Goal: Task Accomplishment & Management: Manage account settings

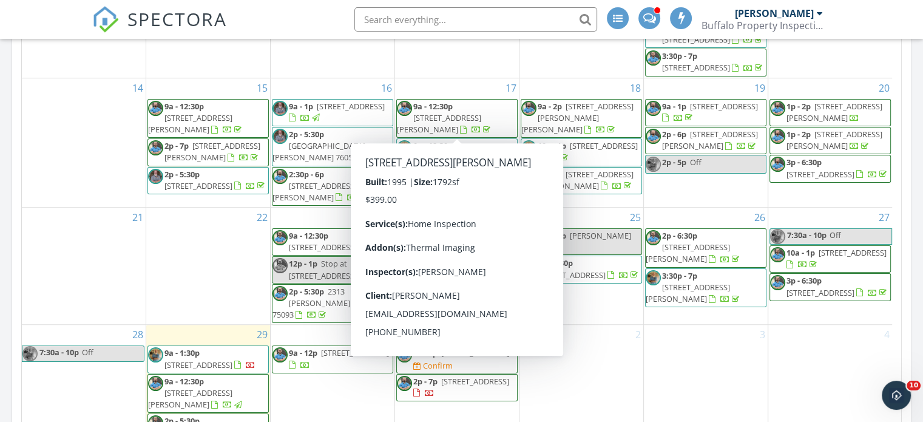
scroll to position [794, 0]
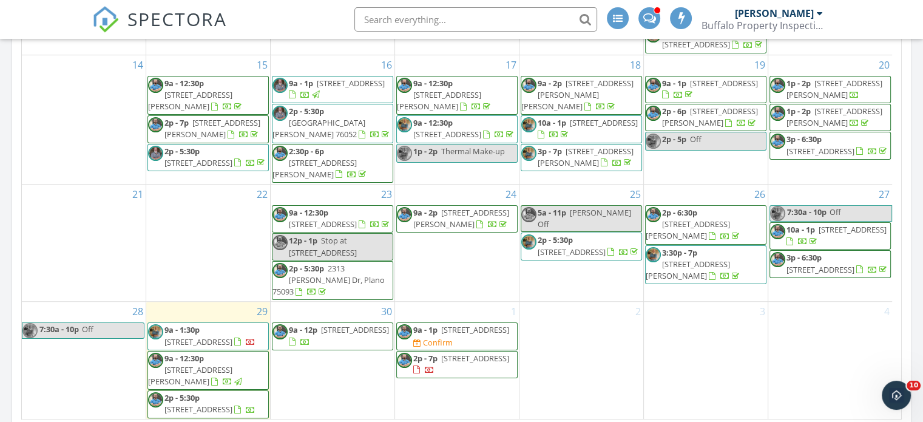
click at [402, 331] on img at bounding box center [404, 331] width 15 height 15
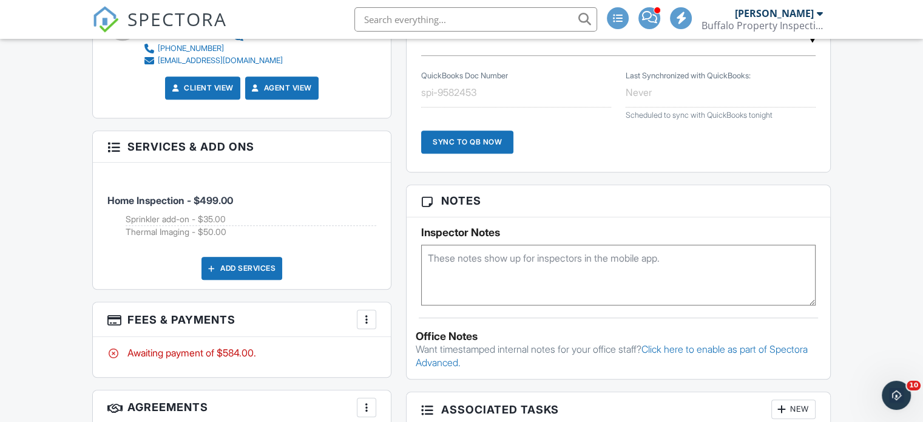
click at [217, 265] on div at bounding box center [212, 268] width 12 height 12
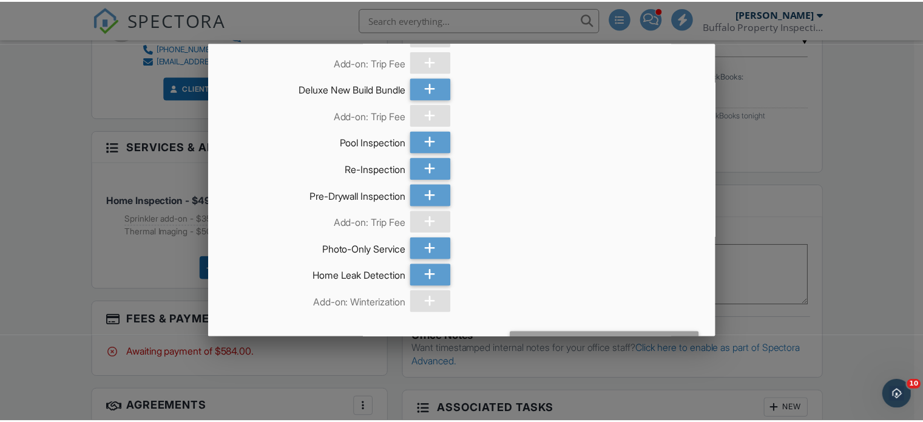
scroll to position [775, 0]
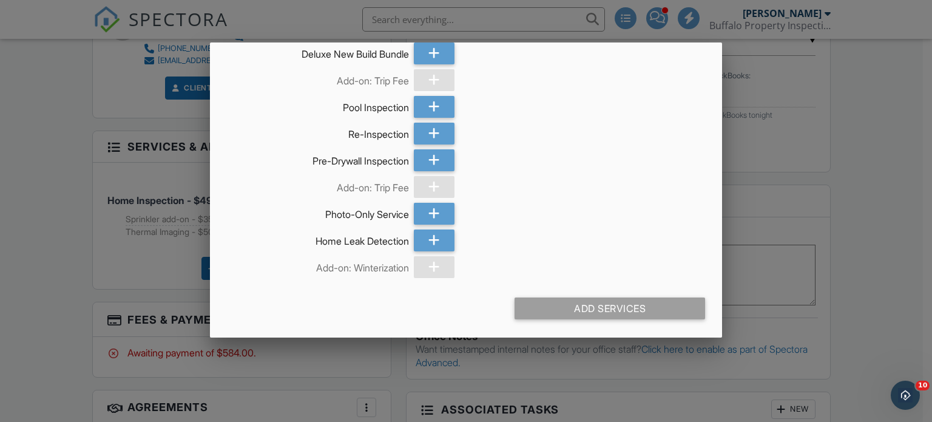
click at [75, 232] on div at bounding box center [466, 202] width 932 height 527
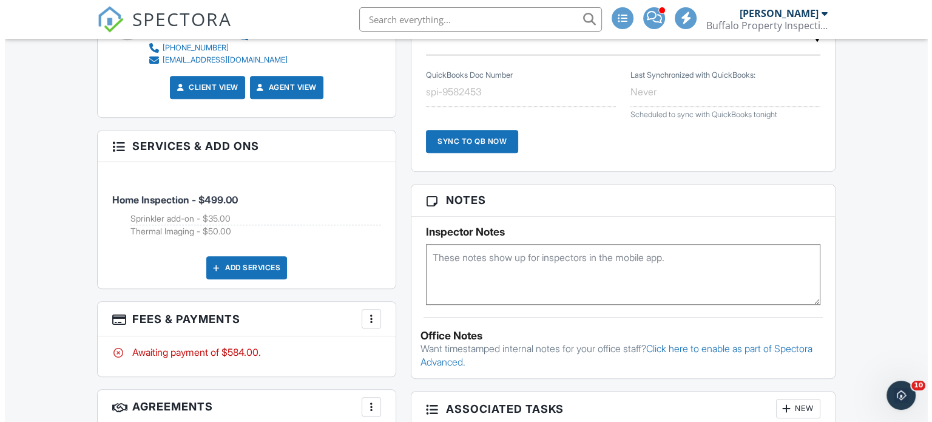
scroll to position [824, 0]
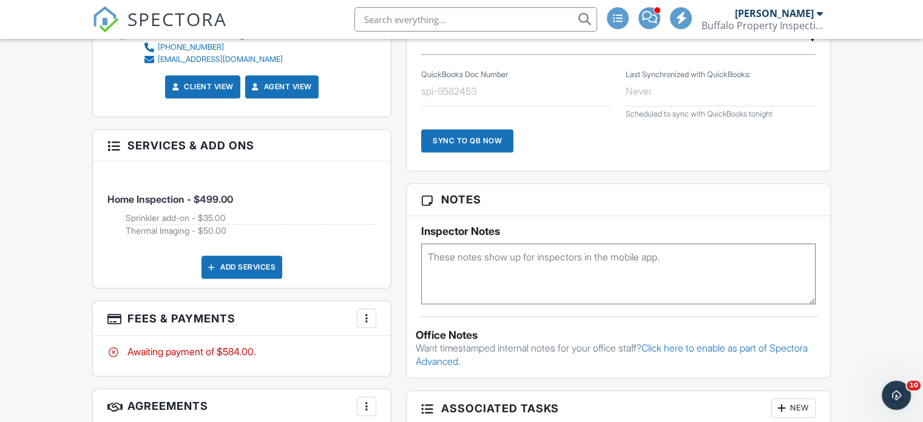
click at [373, 319] on div "More" at bounding box center [366, 317] width 19 height 19
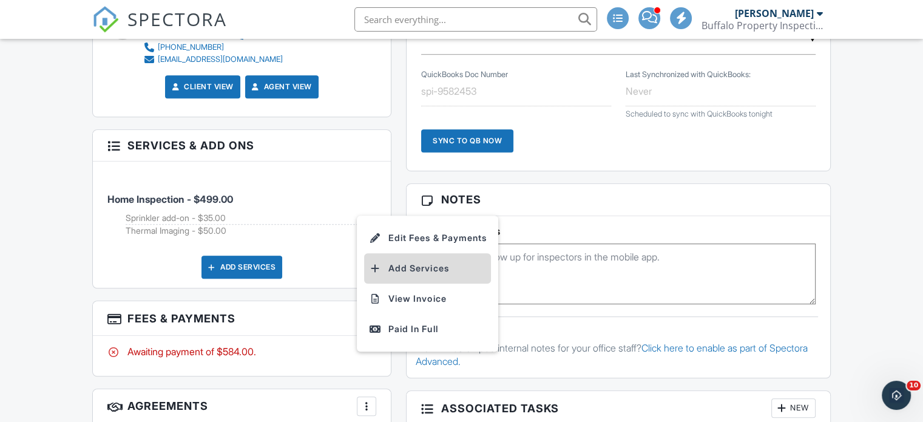
click at [439, 256] on li "Add Services" at bounding box center [427, 268] width 127 height 30
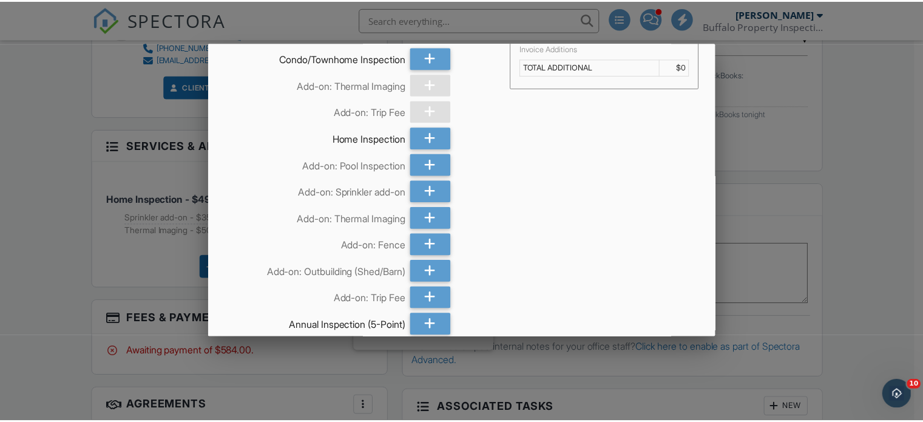
scroll to position [0, 0]
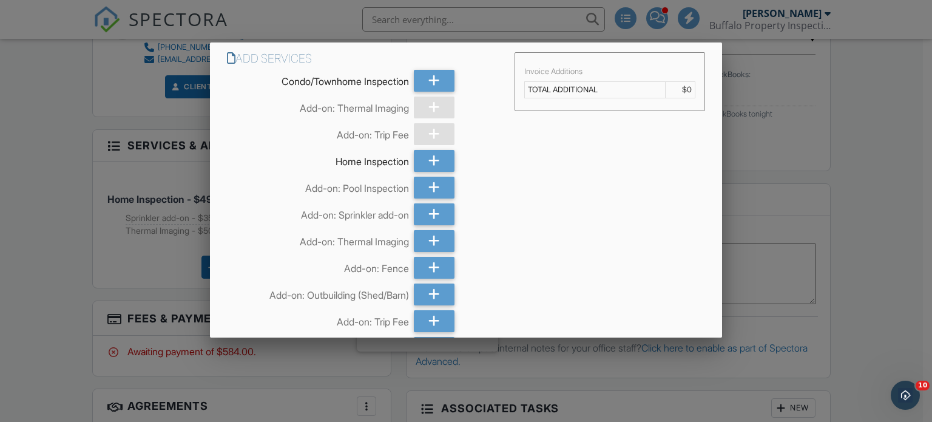
click at [31, 130] on div at bounding box center [466, 202] width 932 height 527
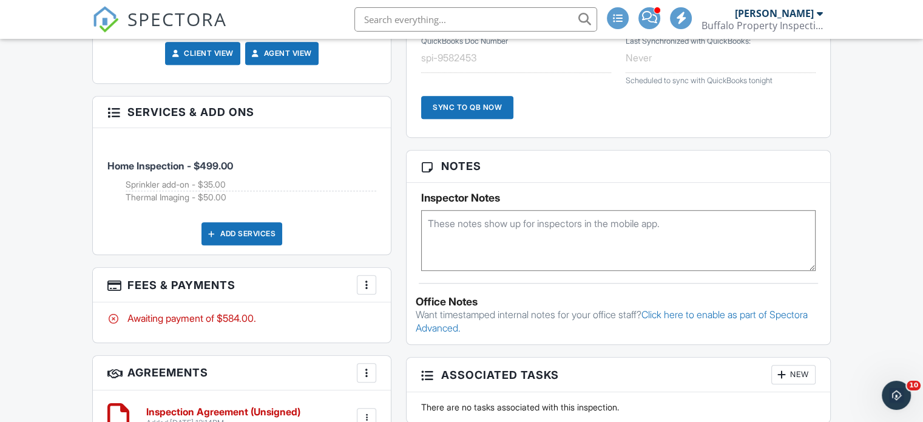
scroll to position [859, 0]
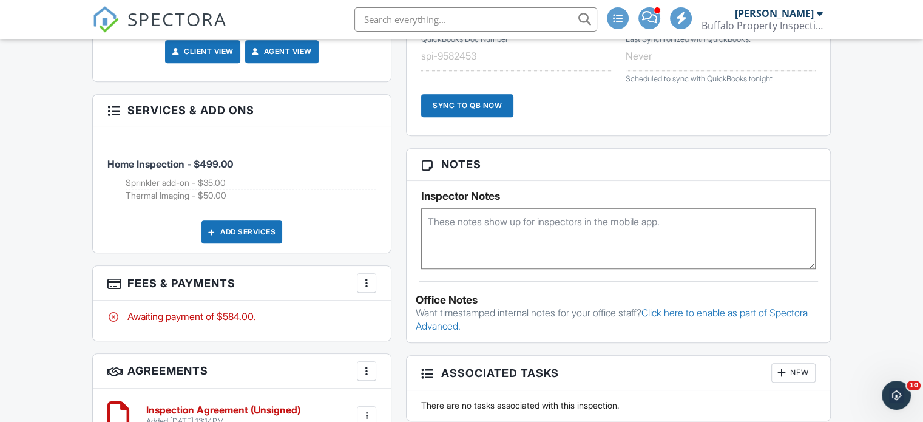
click at [372, 286] on div at bounding box center [366, 283] width 12 height 12
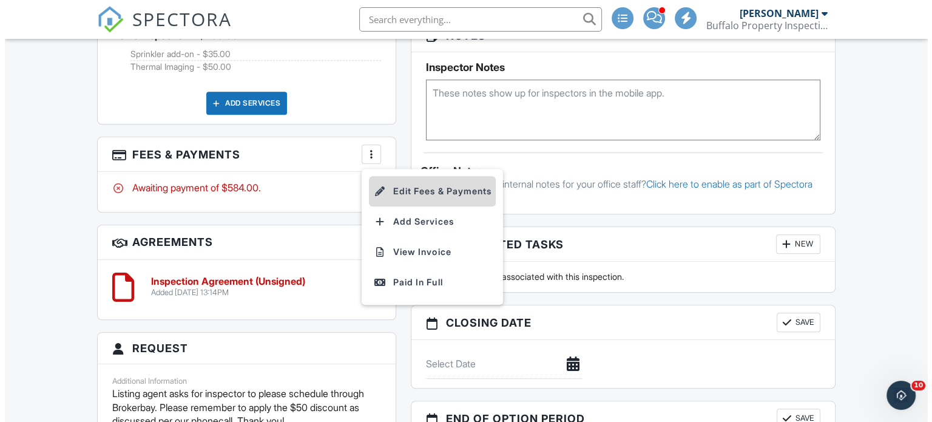
scroll to position [988, 0]
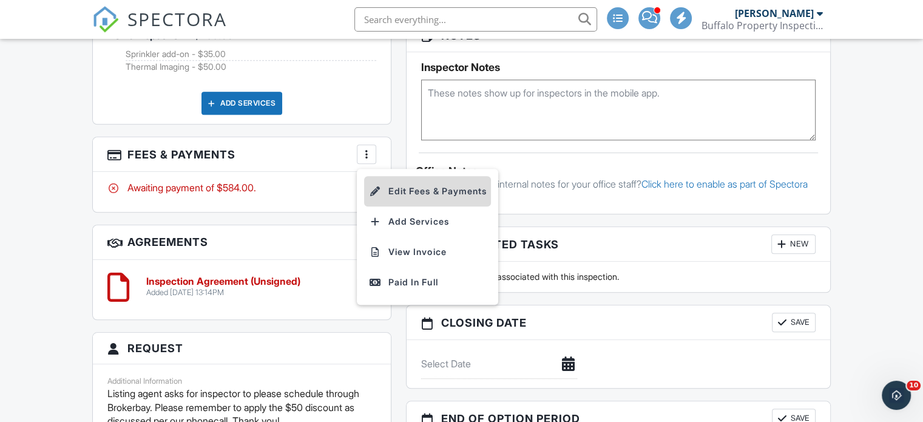
click at [422, 192] on li "Edit Fees & Payments" at bounding box center [427, 191] width 127 height 30
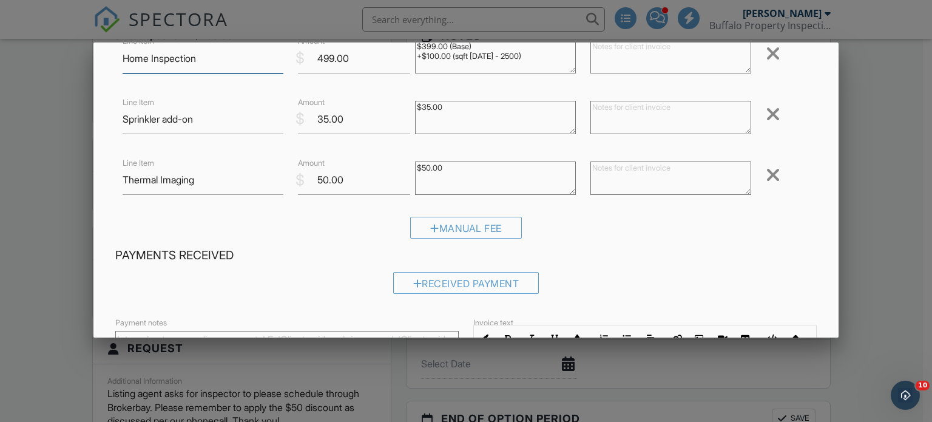
scroll to position [66, 0]
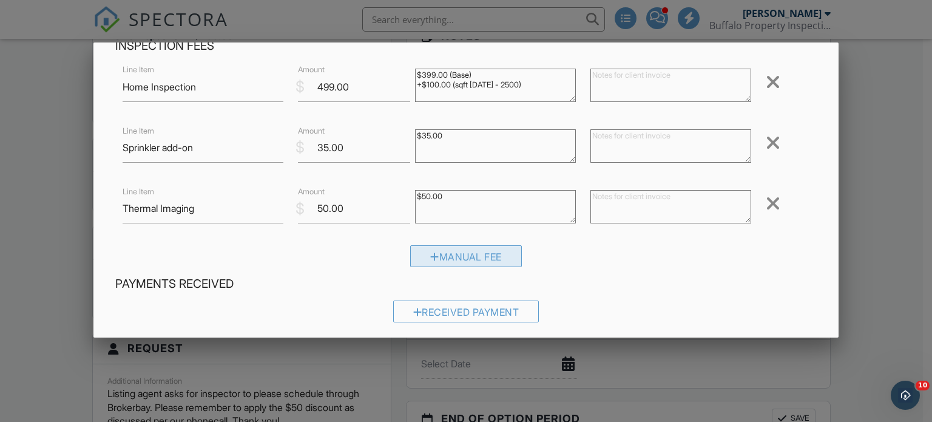
click at [469, 263] on div "Manual Fee" at bounding box center [466, 256] width 112 height 22
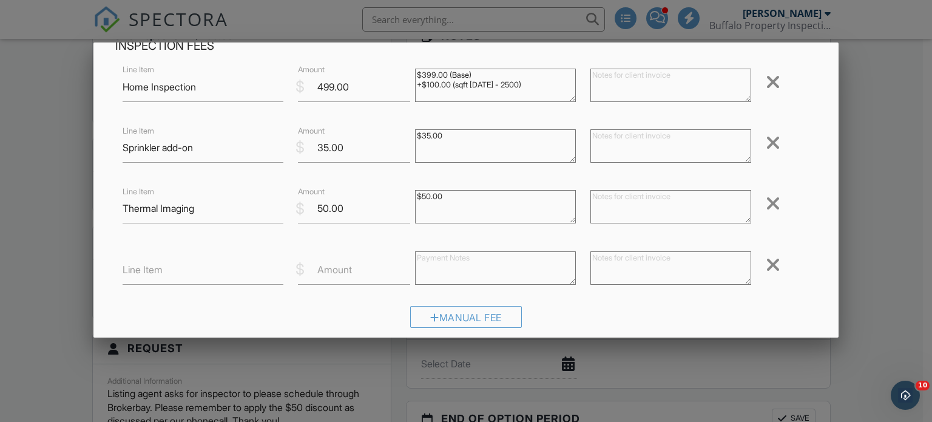
click at [766, 264] on div at bounding box center [773, 264] width 15 height 19
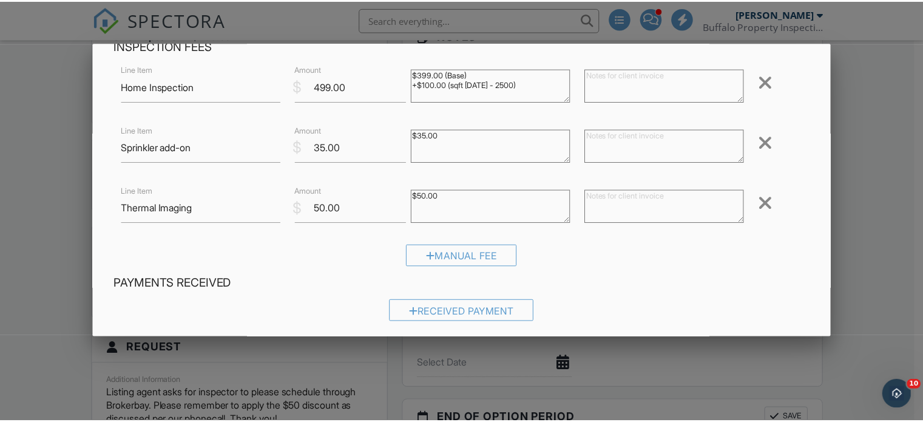
scroll to position [257, 0]
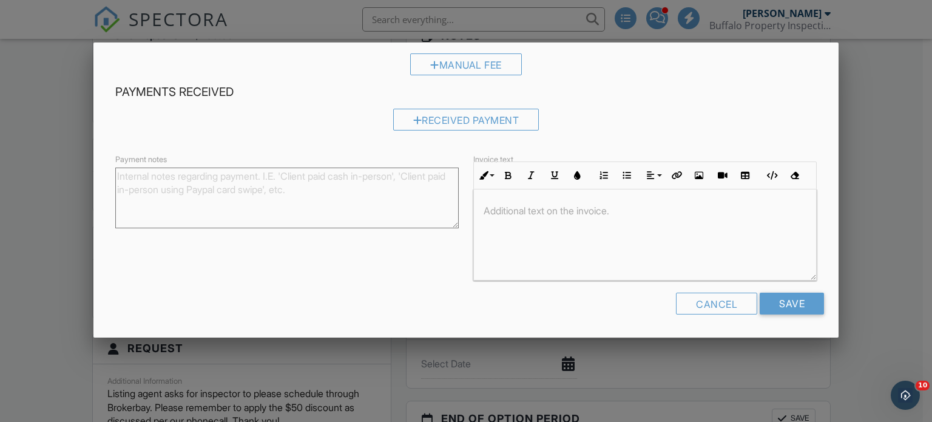
click at [867, 70] on div at bounding box center [466, 202] width 932 height 527
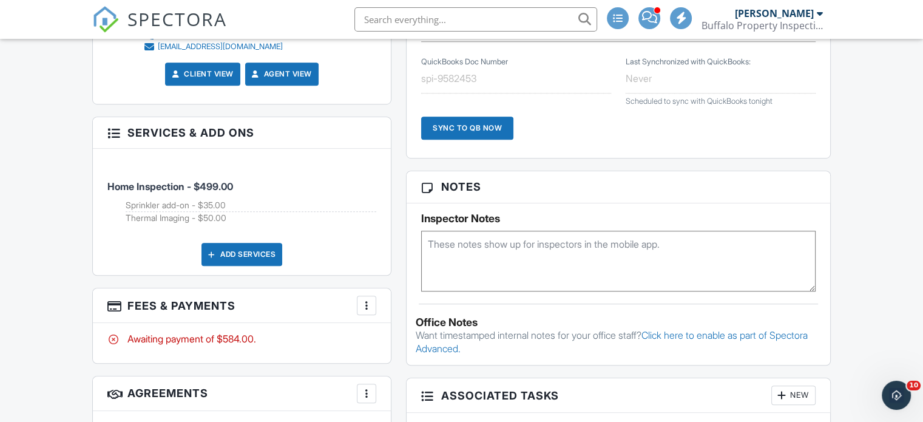
scroll to position [800, 0]
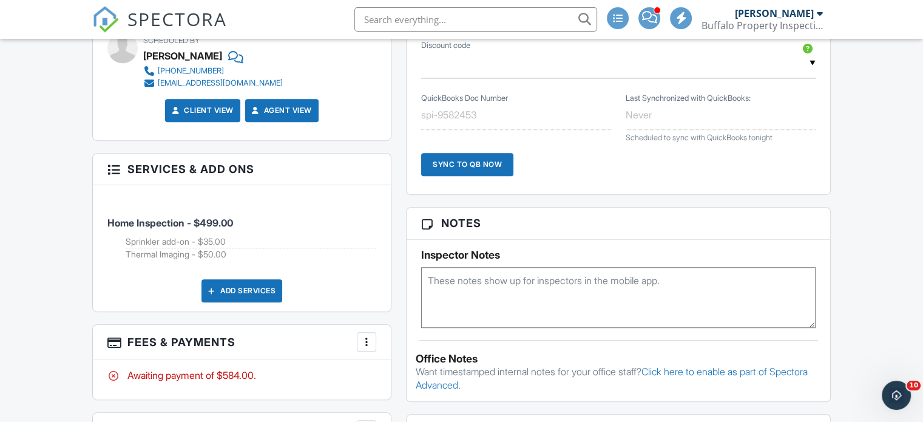
click at [218, 174] on h3 "Services & Add ons" at bounding box center [242, 169] width 298 height 32
click at [118, 163] on div at bounding box center [113, 168] width 12 height 12
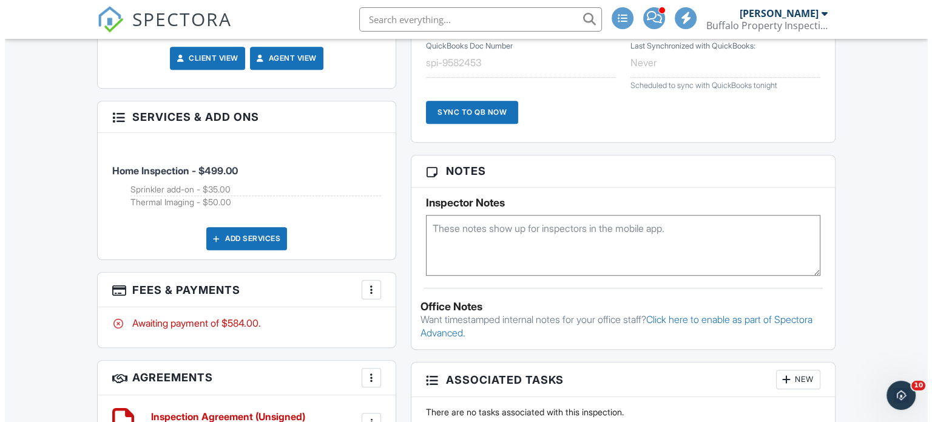
scroll to position [854, 0]
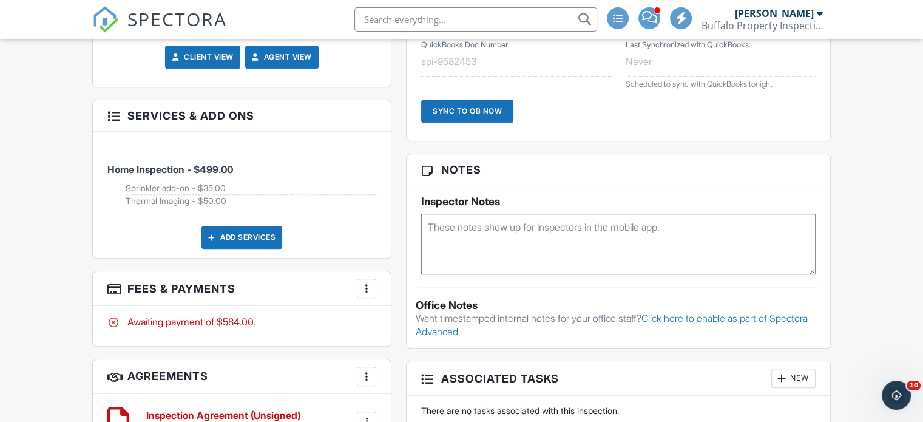
click at [243, 236] on div "Add Services" at bounding box center [241, 237] width 81 height 23
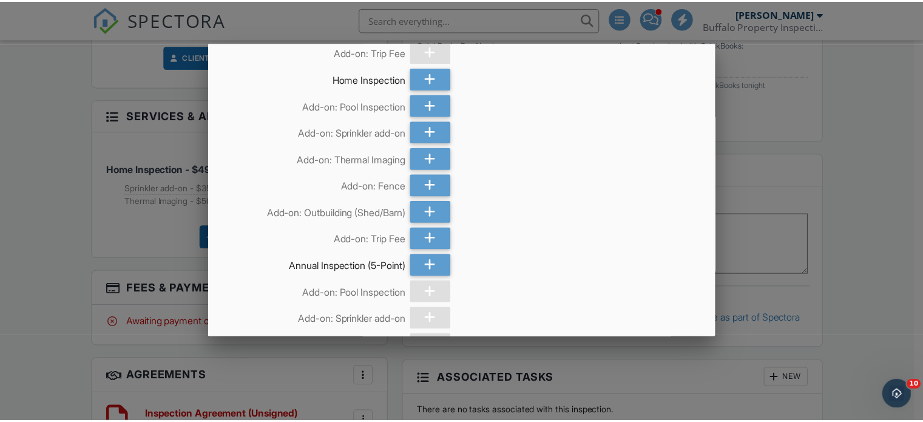
scroll to position [0, 0]
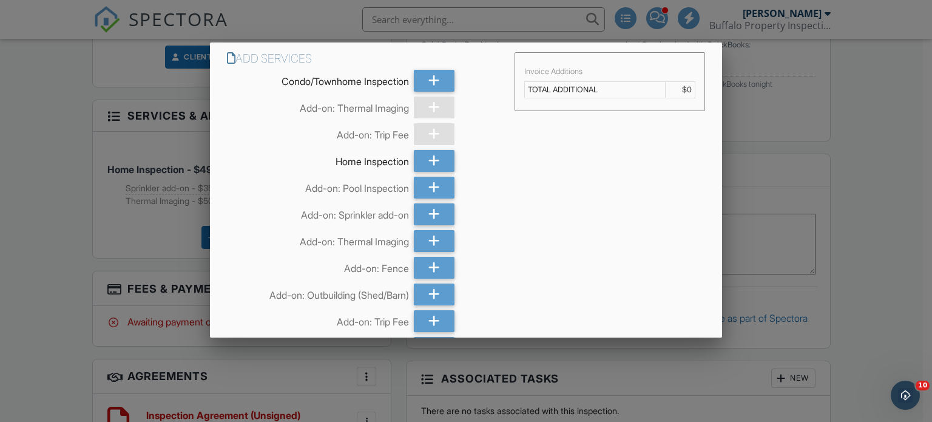
click at [854, 135] on div at bounding box center [466, 202] width 932 height 527
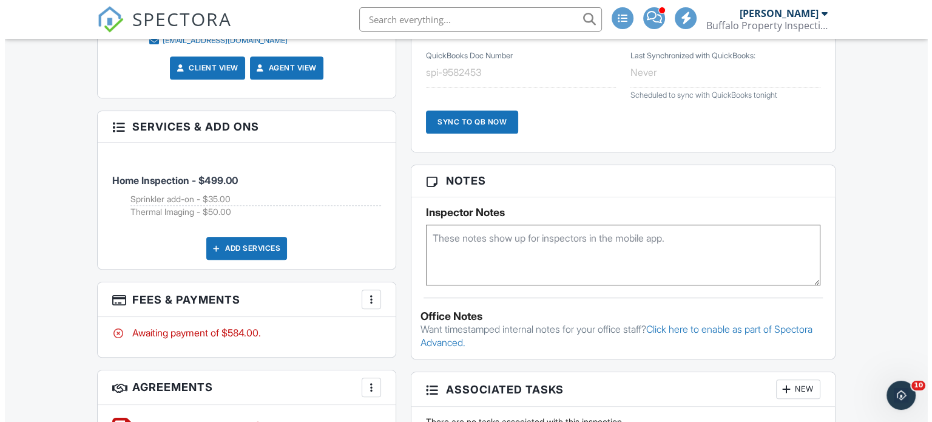
scroll to position [842, 0]
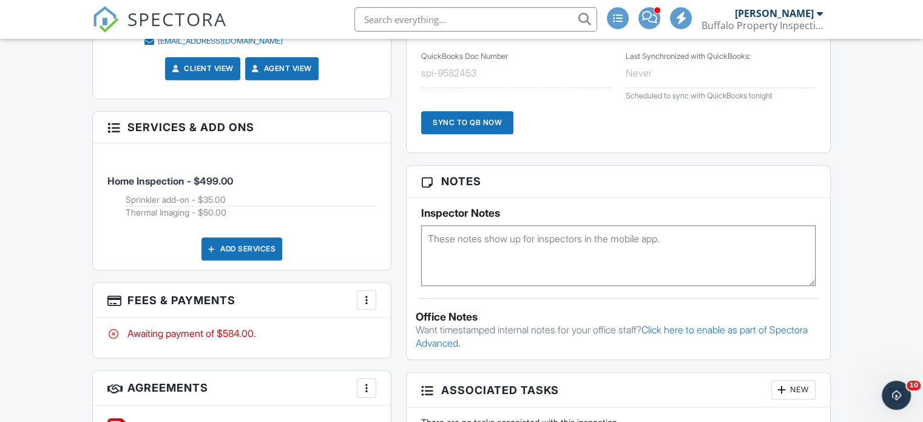
click at [206, 177] on span "Home Inspection - $499.00" at bounding box center [170, 181] width 126 height 12
click at [225, 247] on div "Add Services" at bounding box center [241, 248] width 81 height 23
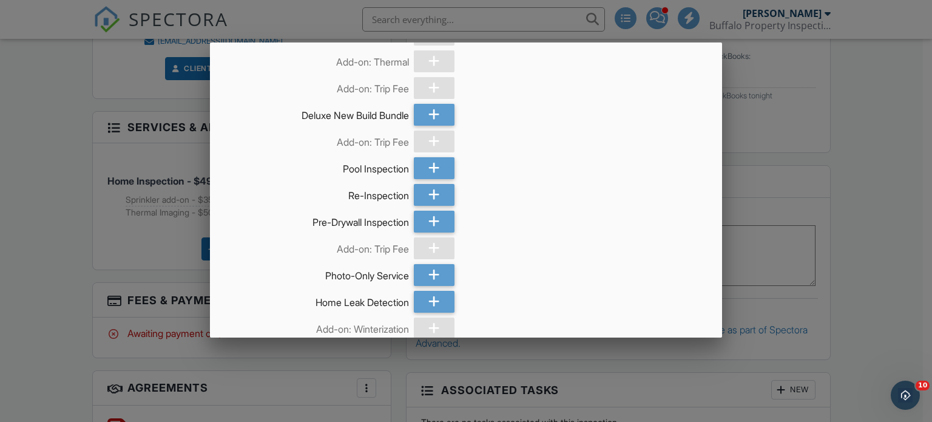
scroll to position [775, 0]
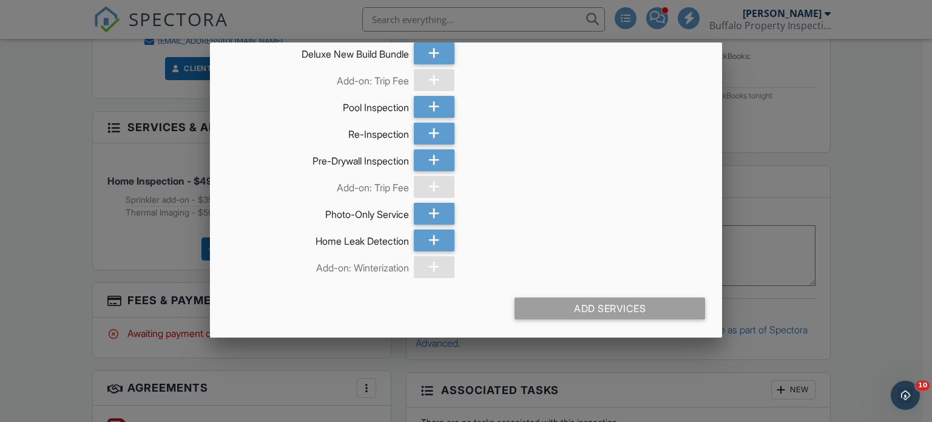
click at [46, 305] on div at bounding box center [466, 202] width 932 height 527
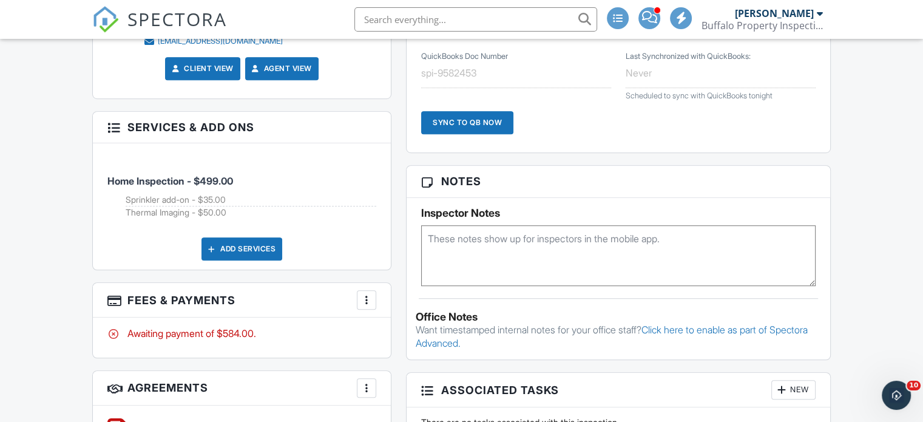
click at [363, 294] on div at bounding box center [366, 300] width 12 height 12
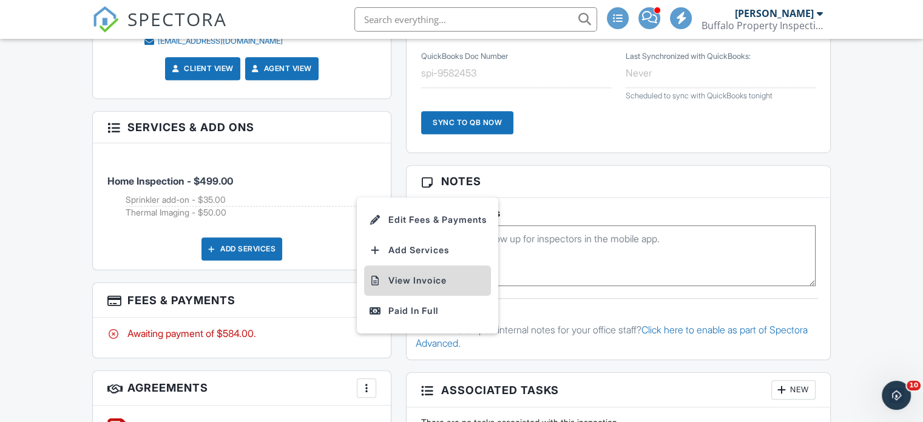
click at [420, 274] on li "View Invoice" at bounding box center [427, 280] width 127 height 30
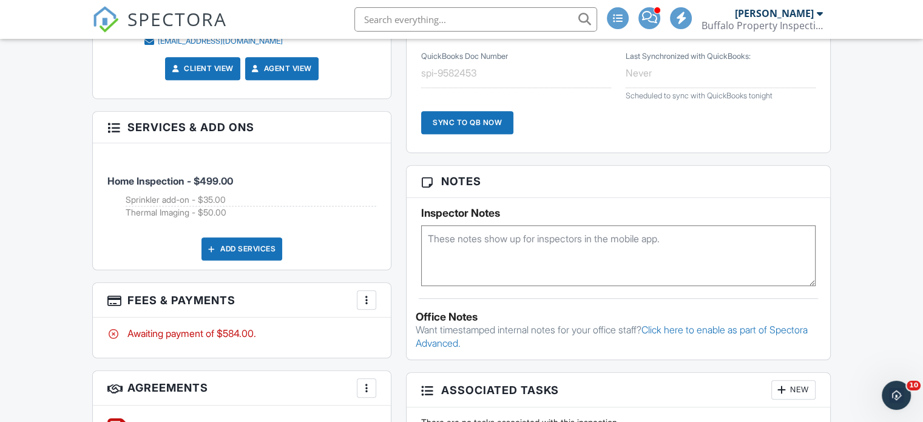
click at [366, 304] on div "More" at bounding box center [366, 299] width 19 height 19
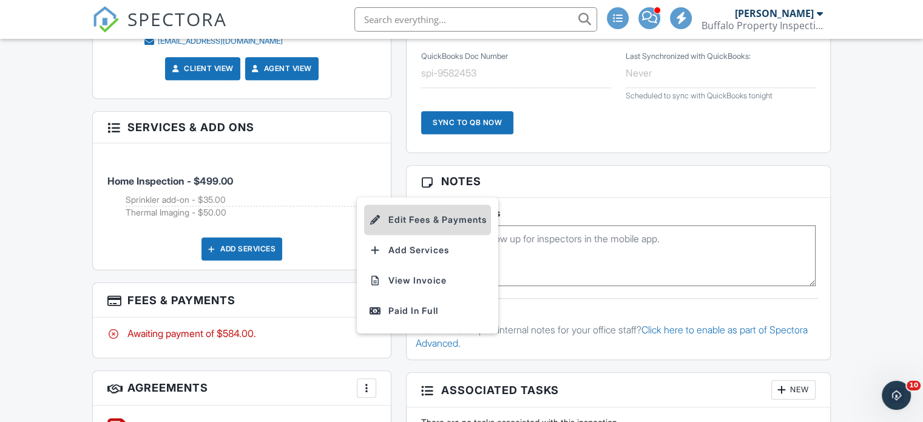
click at [430, 214] on li "Edit Fees & Payments" at bounding box center [427, 219] width 127 height 30
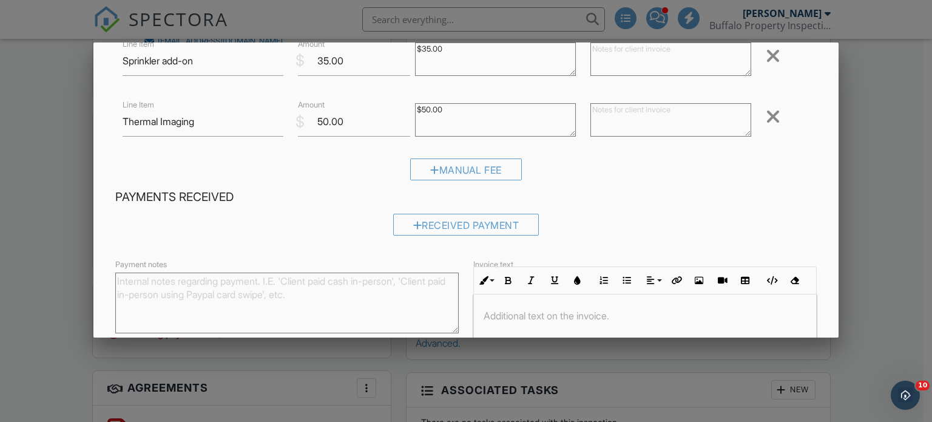
scroll to position [154, 0]
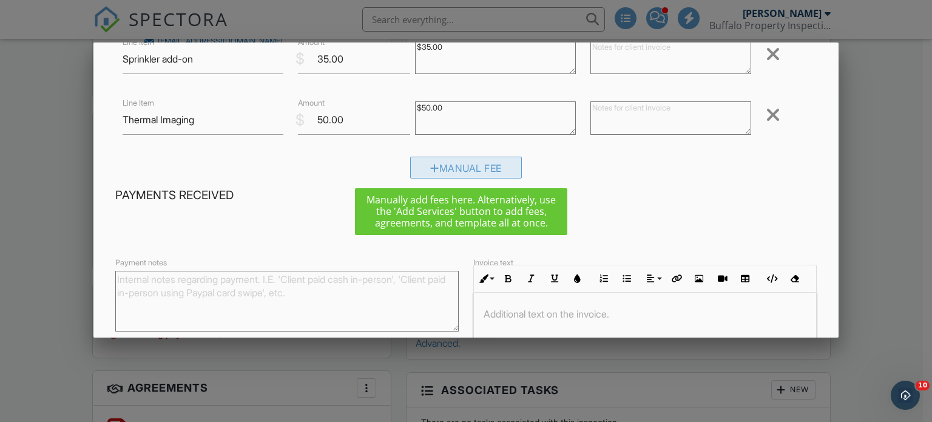
click at [454, 166] on div "Manual Fee" at bounding box center [466, 168] width 112 height 22
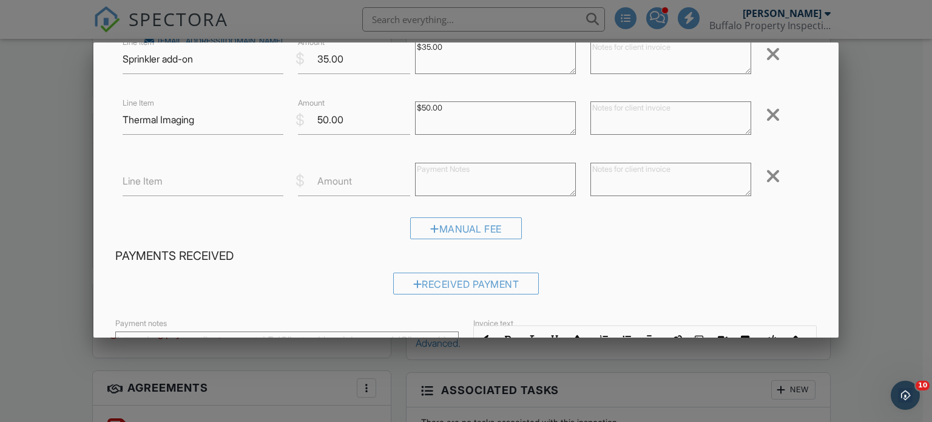
click at [300, 177] on div "$" at bounding box center [299, 180] width 9 height 21
click at [329, 180] on label "Amount" at bounding box center [334, 180] width 35 height 13
click at [329, 180] on input "Amount" at bounding box center [354, 181] width 112 height 30
type input "-50"
click at [214, 187] on input "Line Item" at bounding box center [203, 181] width 161 height 30
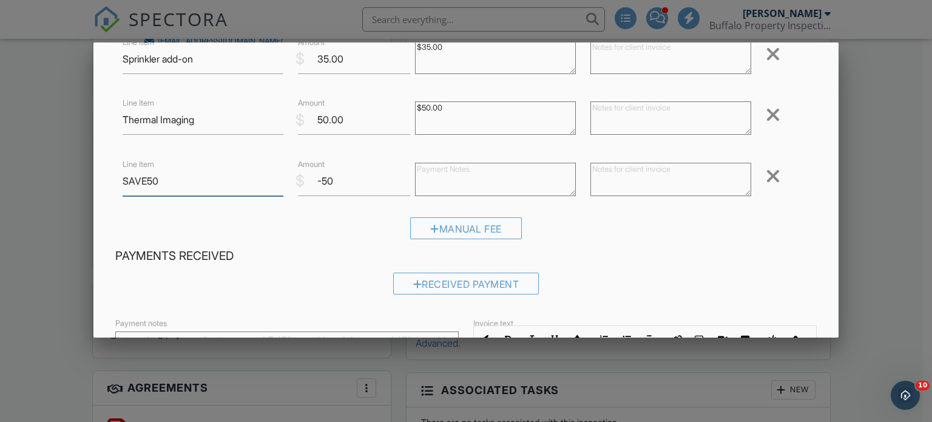
type input "SAVE50"
click at [332, 240] on div "Manual Fee" at bounding box center [466, 232] width 702 height 31
click at [612, 241] on div "Manual Fee" at bounding box center [466, 232] width 702 height 31
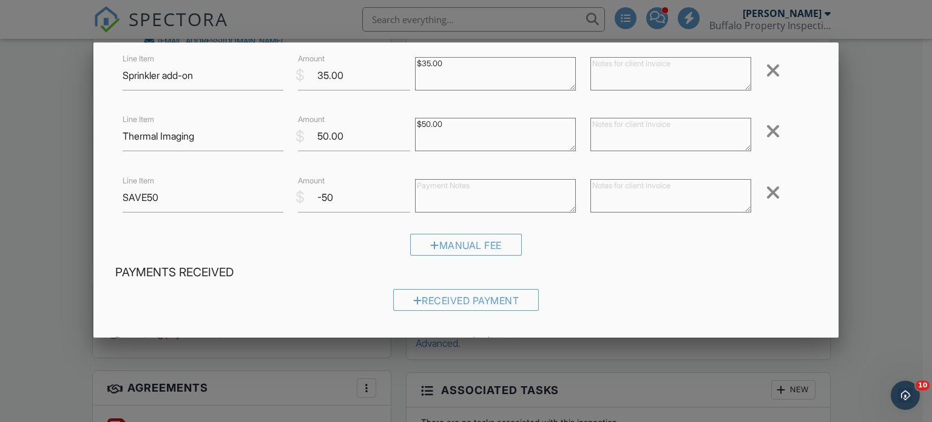
scroll to position [137, 0]
click at [366, 197] on input "-50" at bounding box center [354, 198] width 112 height 30
type input "-50.00"
click at [685, 265] on h4 "Payments Received" at bounding box center [466, 273] width 702 height 16
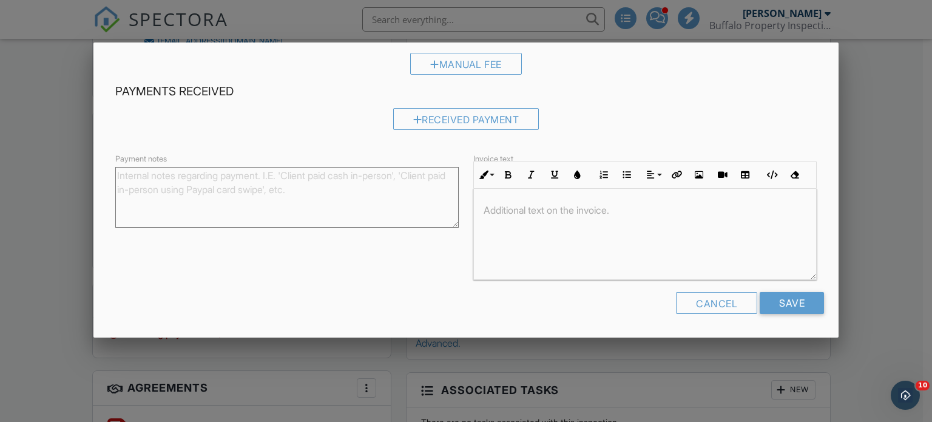
scroll to position [318, 0]
click at [775, 311] on input "Save" at bounding box center [792, 303] width 64 height 22
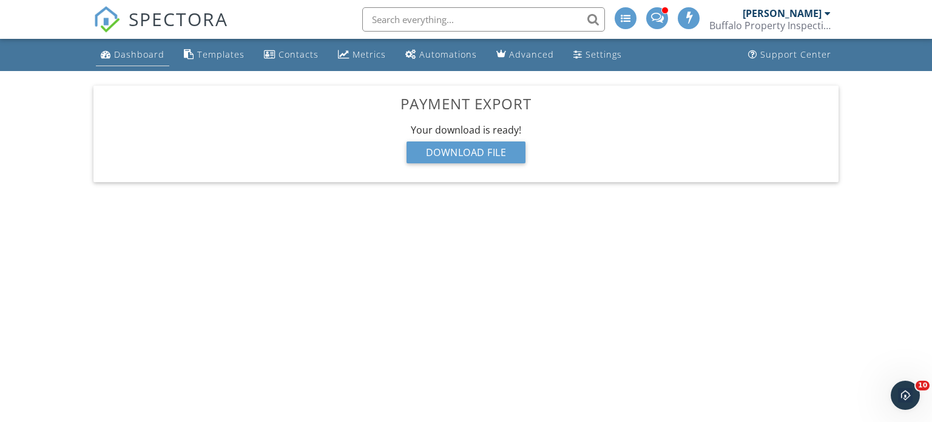
click at [138, 55] on div "Dashboard" at bounding box center [139, 55] width 50 height 12
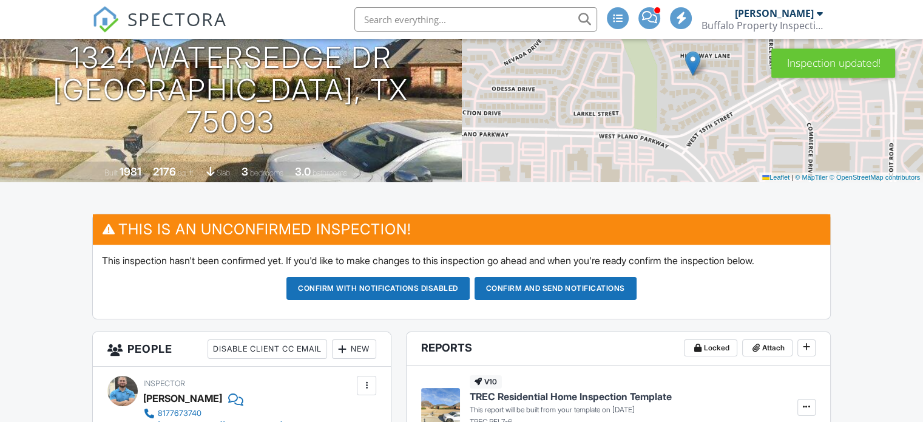
scroll to position [143, 0]
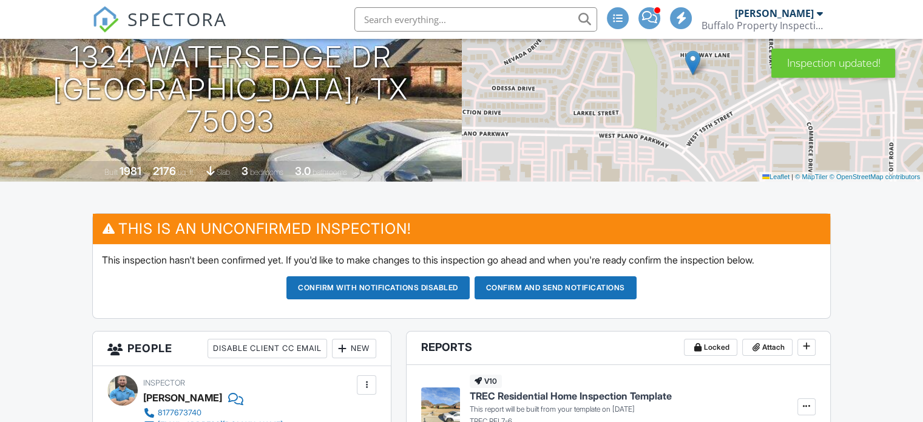
click at [530, 288] on button "Confirm and send notifications" at bounding box center [555, 287] width 162 height 23
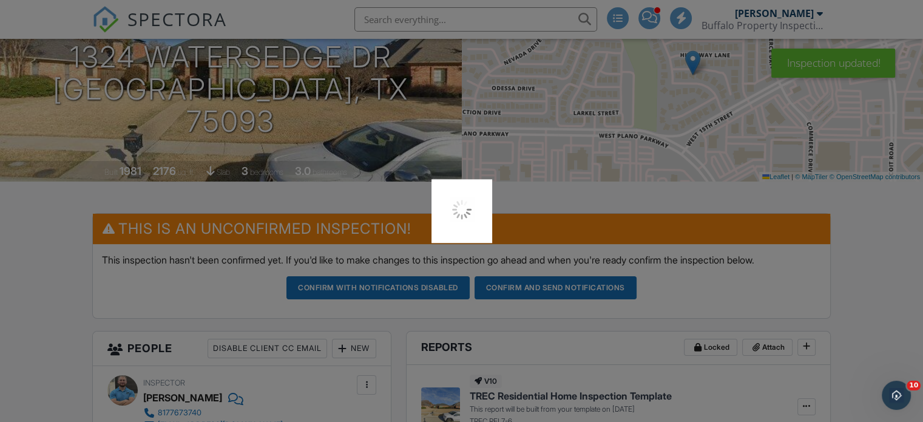
scroll to position [0, 0]
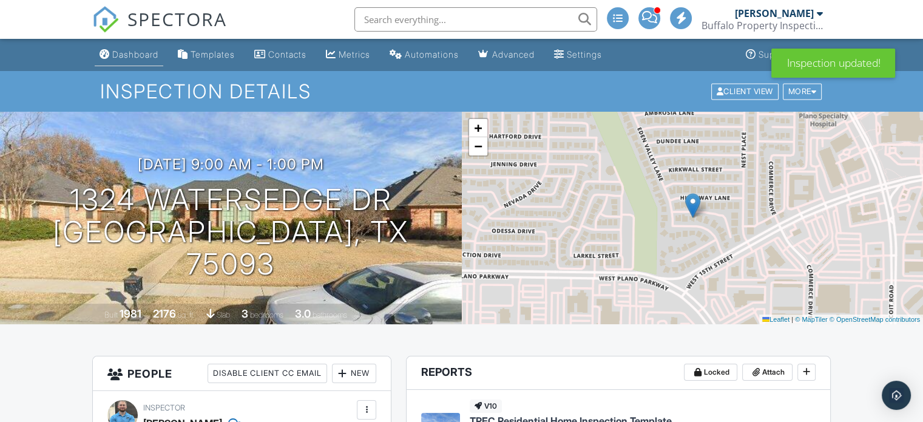
click at [108, 57] on div "Dashboard" at bounding box center [104, 54] width 10 height 10
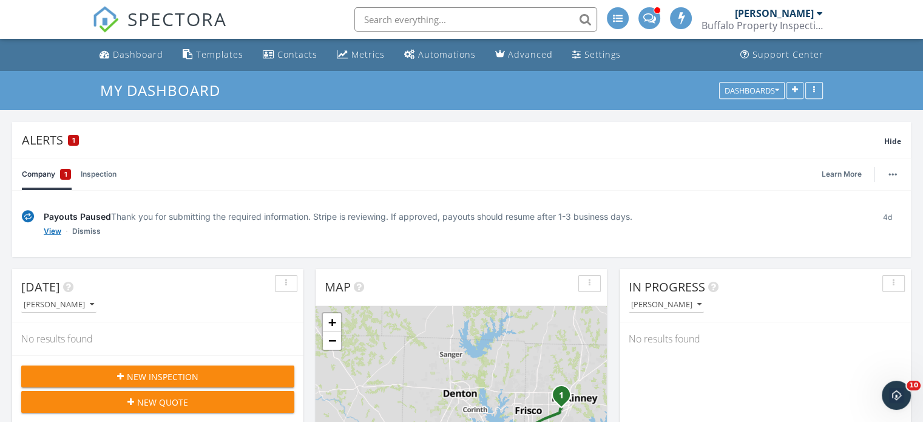
click at [50, 231] on link "View" at bounding box center [53, 231] width 18 height 12
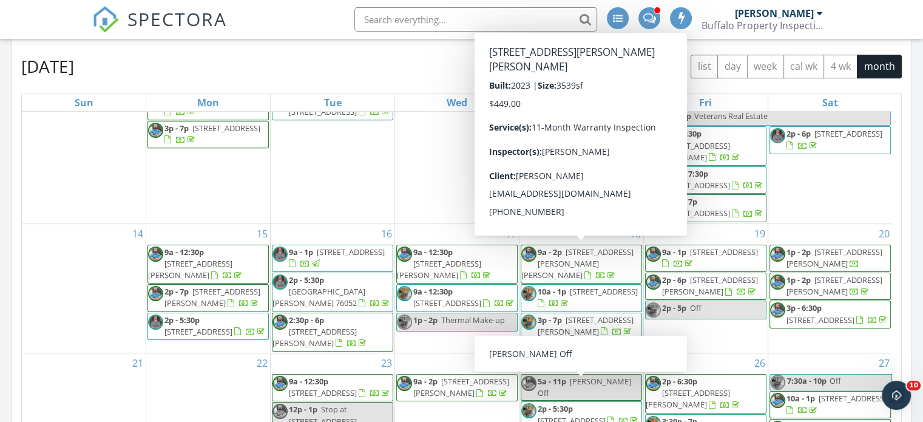
scroll to position [581, 0]
